Goal: Contribute content

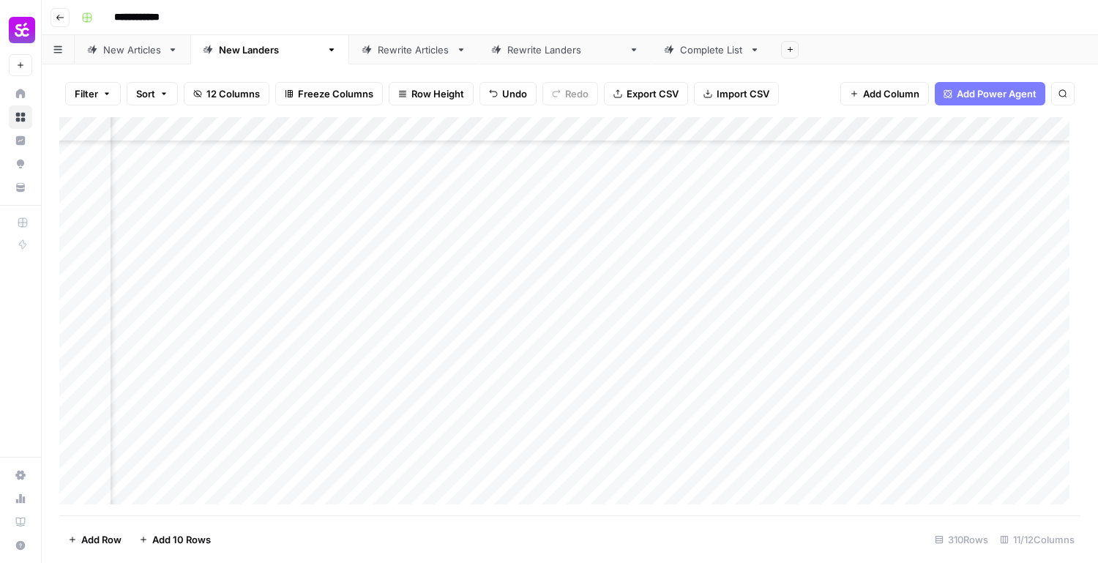
scroll to position [7376, 656]
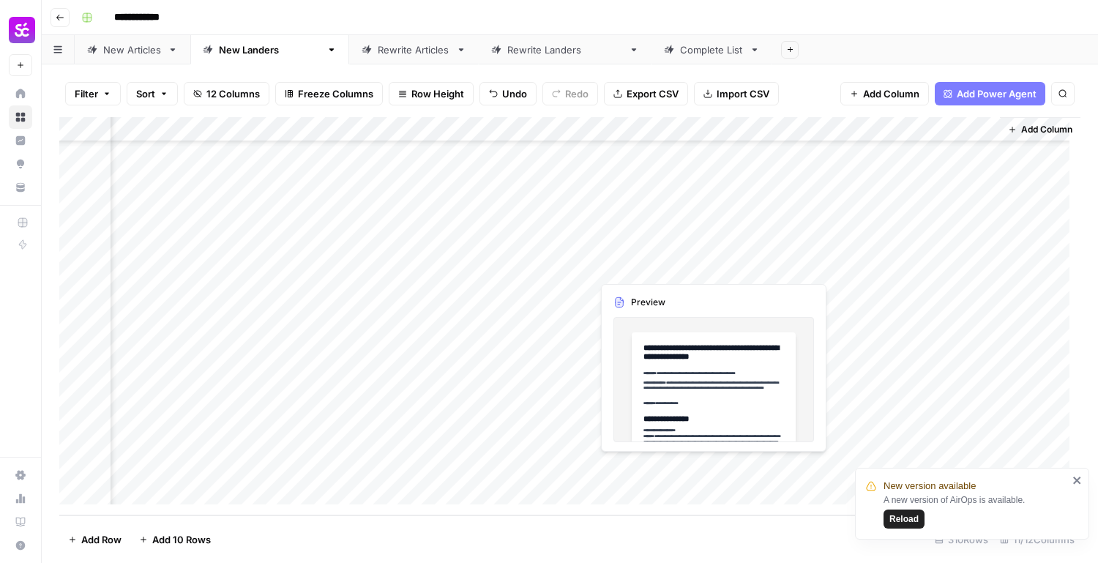
click at [707, 467] on div "Add Column" at bounding box center [569, 316] width 1021 height 398
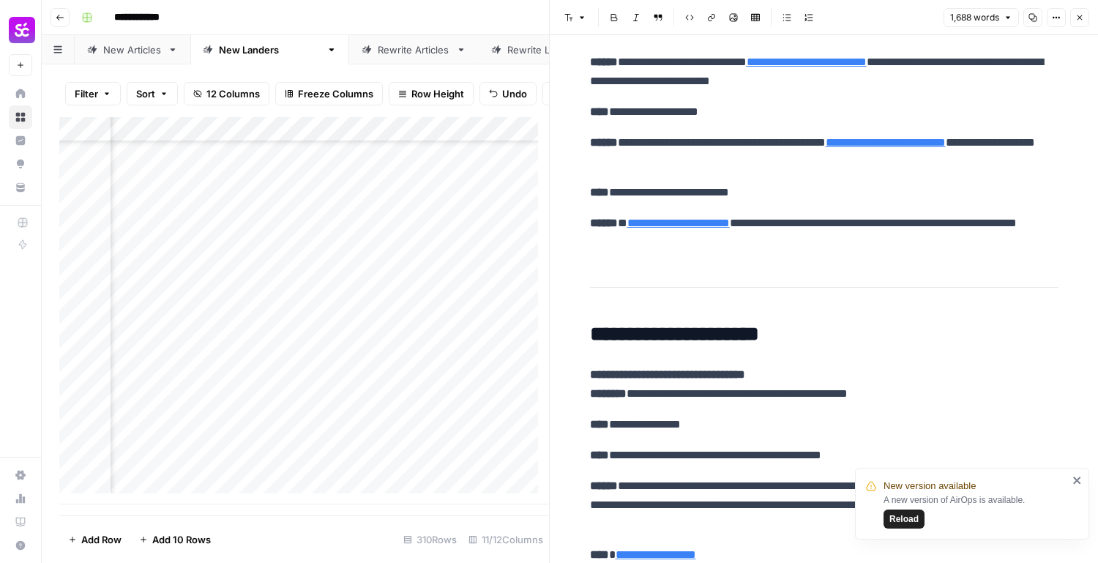
scroll to position [1171, 0]
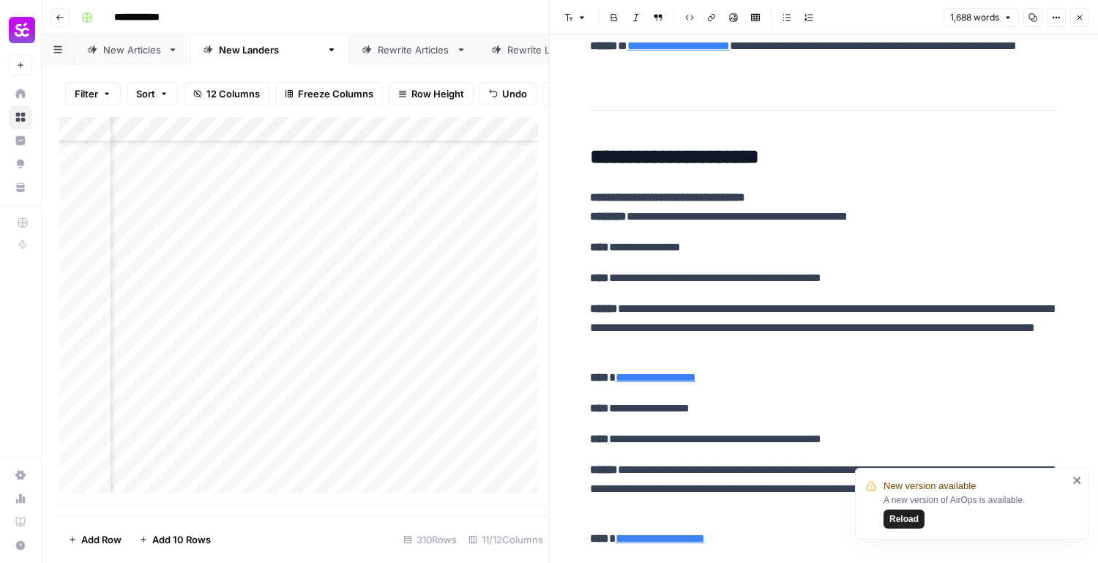
click at [962, 348] on p "**********" at bounding box center [824, 327] width 468 height 57
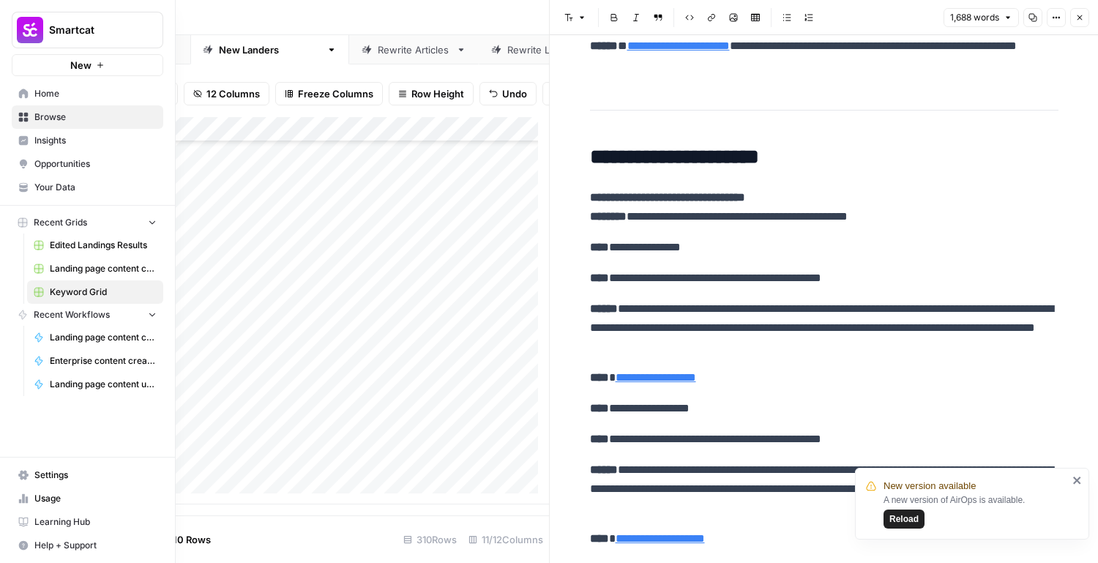
click at [51, 189] on span "Your Data" at bounding box center [95, 187] width 122 height 13
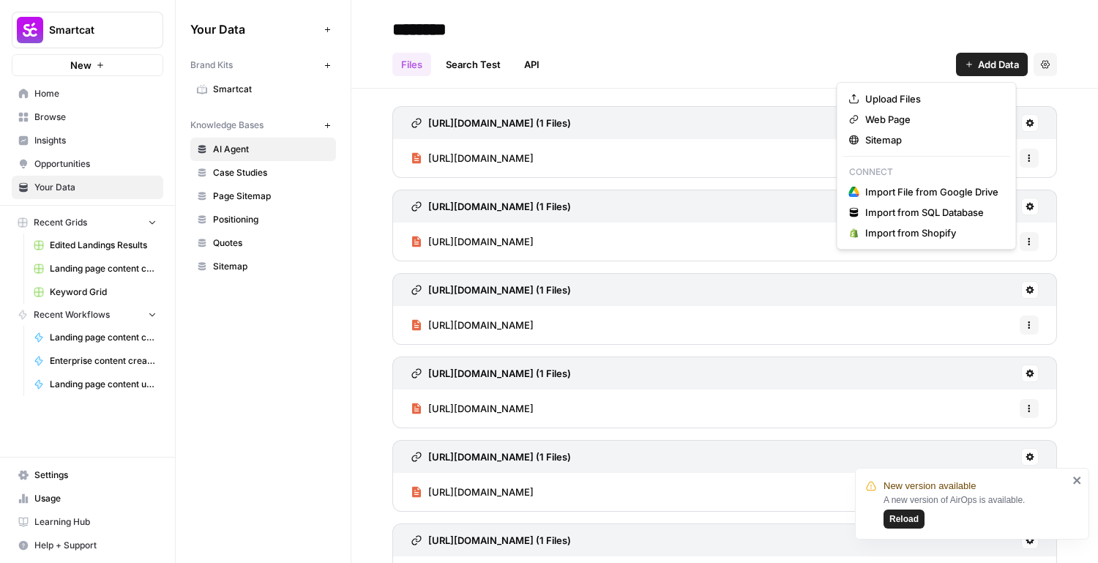
click at [982, 61] on span "Add Data" at bounding box center [998, 64] width 41 height 15
click at [984, 98] on span "Upload Files" at bounding box center [931, 98] width 133 height 15
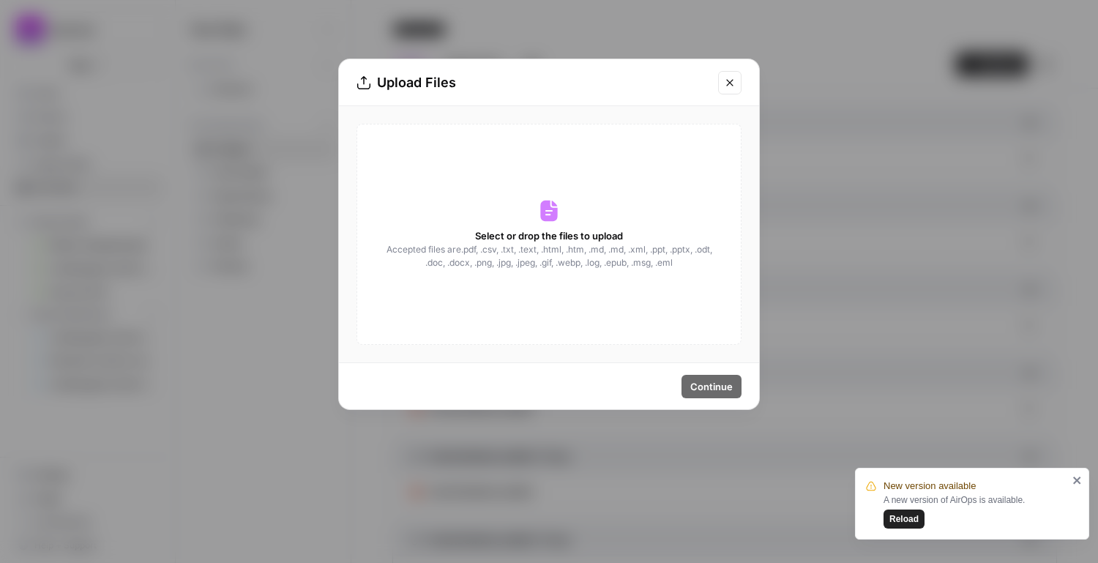
click at [611, 261] on span "Accepted files are .pdf, .csv, .txt, .text, .html, .htm, .md, .md, .xml, .ppt, …" at bounding box center [549, 256] width 328 height 26
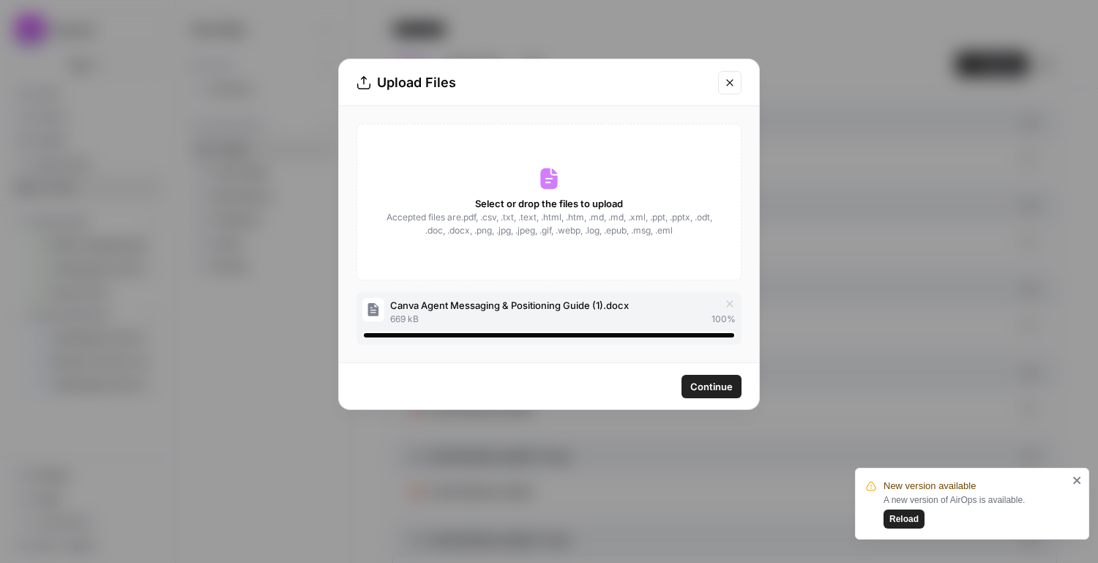
click at [724, 381] on span "Continue" at bounding box center [711, 386] width 42 height 15
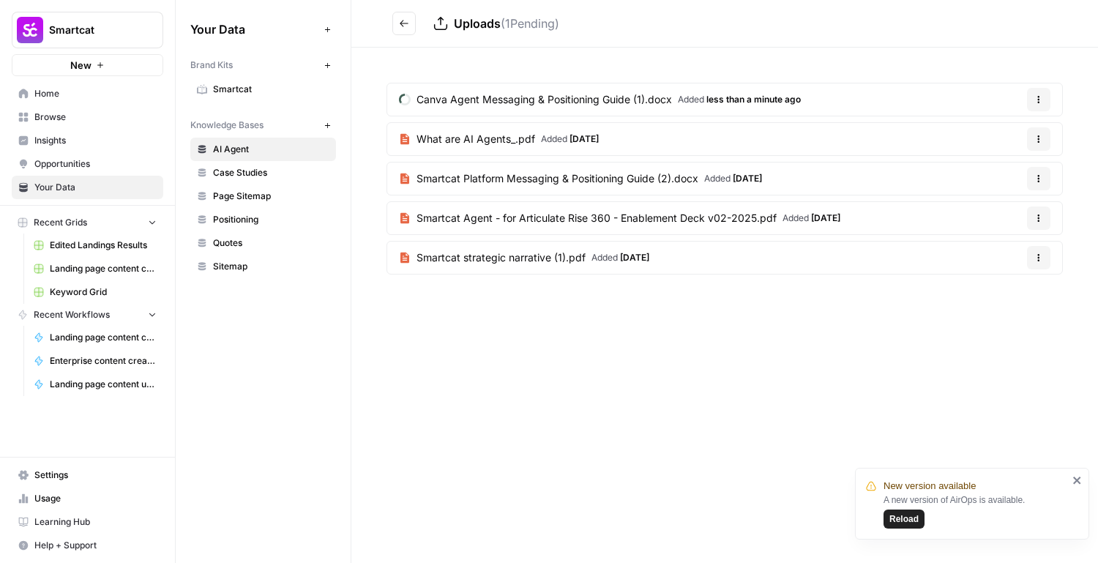
click at [1077, 483] on icon "close" at bounding box center [1077, 480] width 10 height 12
click at [76, 292] on span "Keyword Grid" at bounding box center [103, 291] width 107 height 13
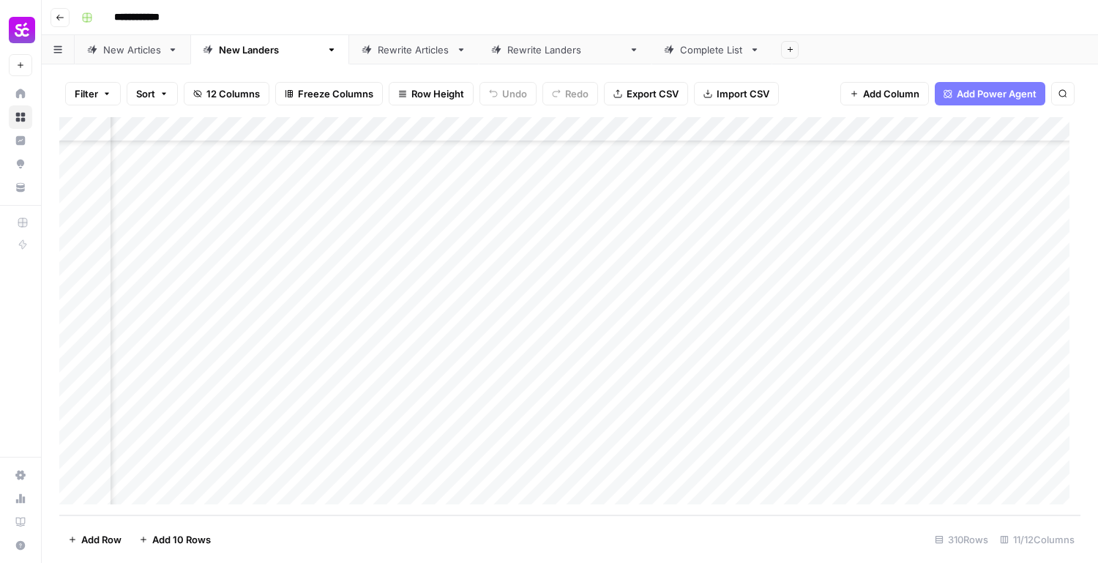
scroll to position [7376, 570]
click at [533, 467] on div "Add Column" at bounding box center [569, 316] width 1021 height 398
